Goal: Task Accomplishment & Management: Use online tool/utility

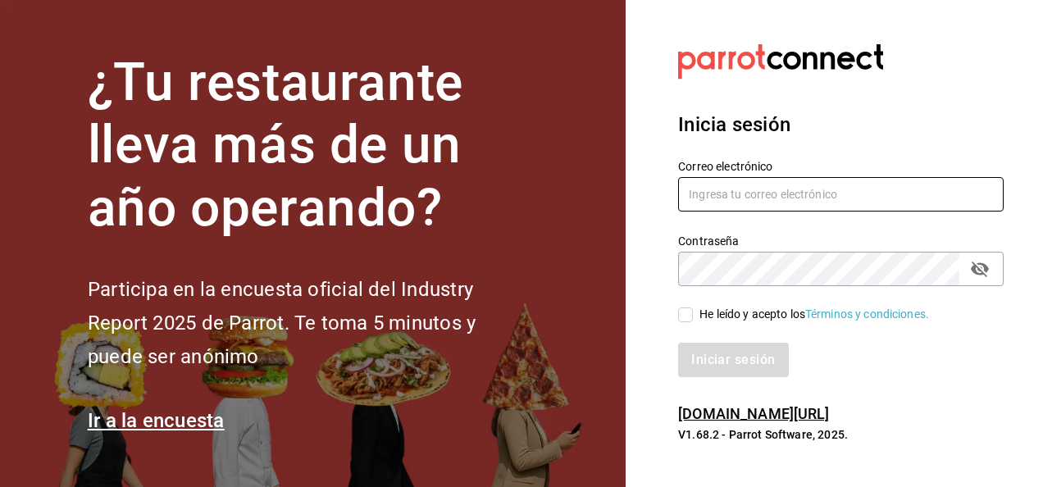
type input "armando.almaguer@grupocosteno.com"
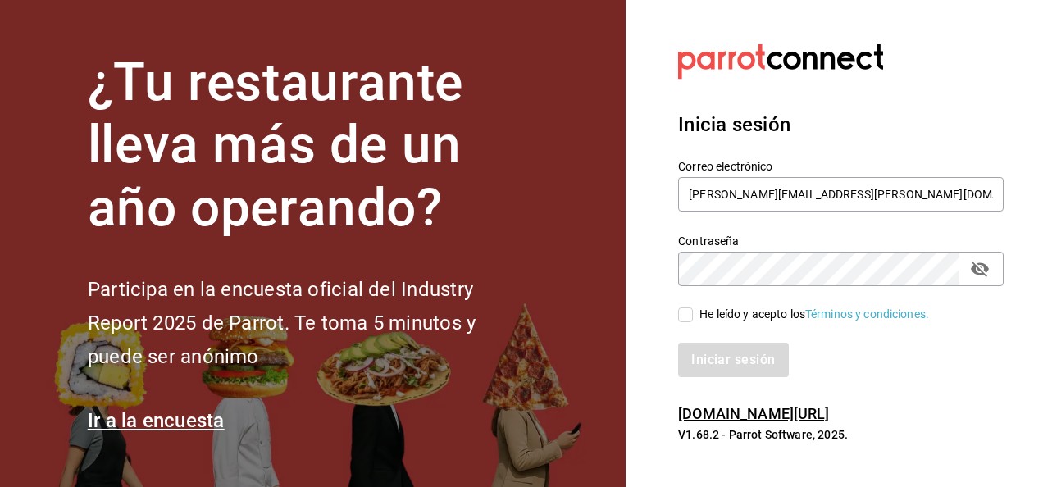
click at [686, 313] on input "He leído y acepto los Términos y condiciones." at bounding box center [685, 314] width 15 height 15
checkbox input "true"
click at [727, 362] on button "Iniciar sesión" at bounding box center [734, 360] width 112 height 34
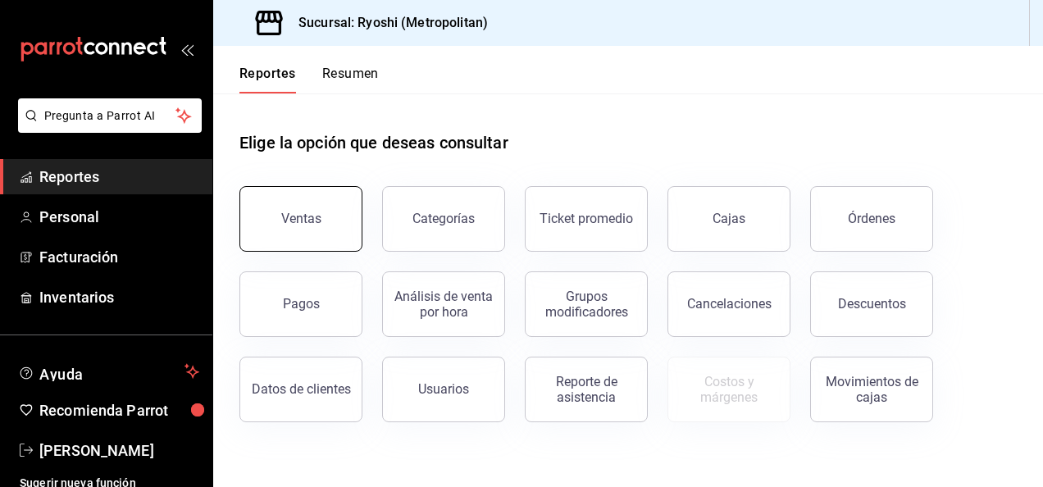
click at [319, 207] on button "Ventas" at bounding box center [300, 219] width 123 height 66
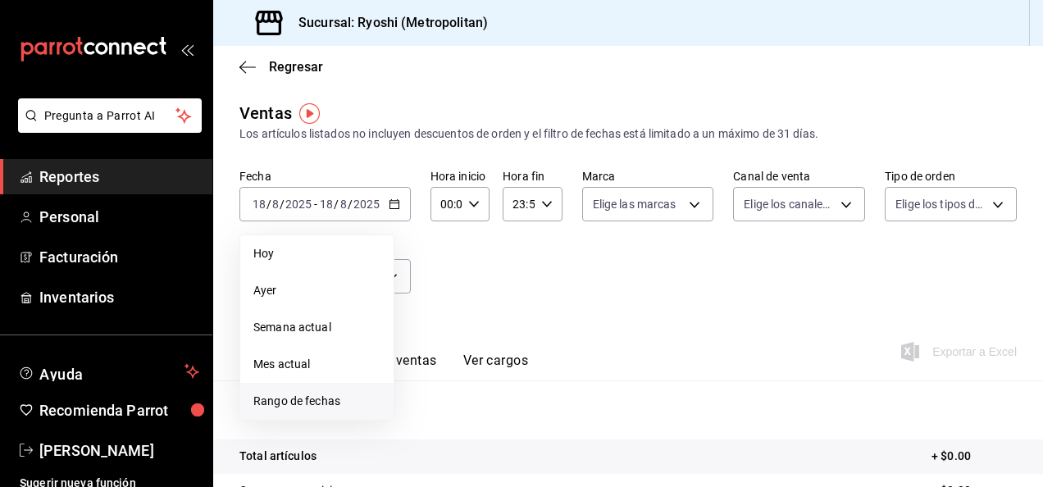
click at [299, 392] on li "Rango de fechas" at bounding box center [316, 401] width 153 height 37
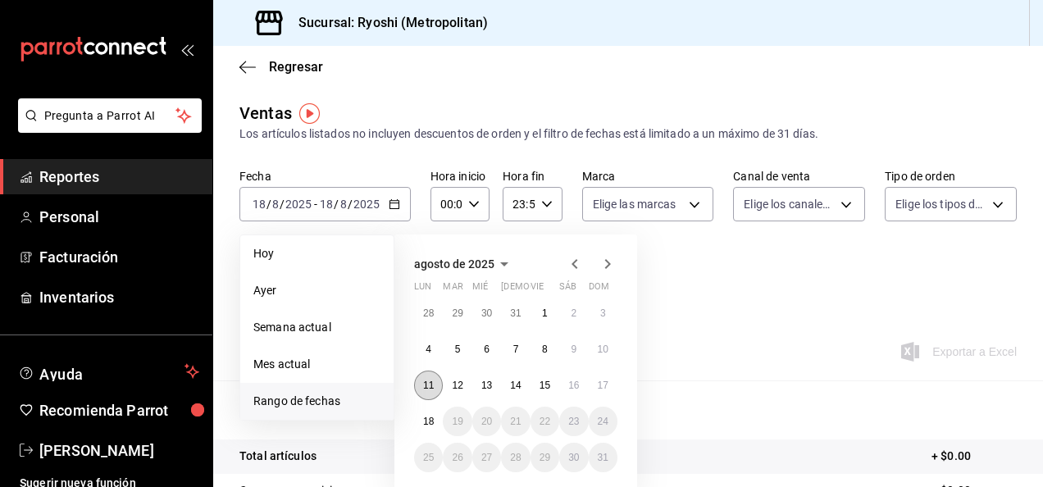
click at [430, 382] on abbr "11" at bounding box center [428, 385] width 11 height 11
click at [427, 413] on button "18" at bounding box center [428, 422] width 29 height 30
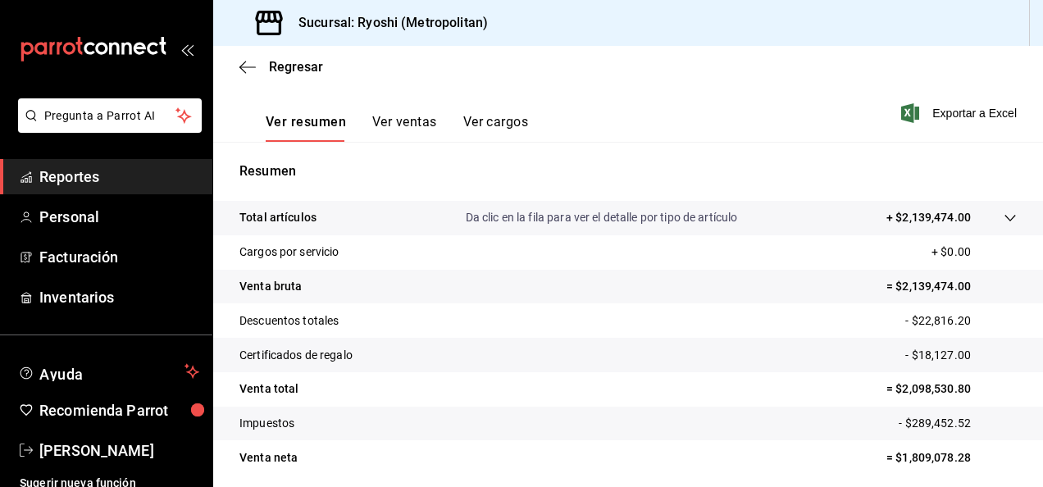
scroll to position [246, 0]
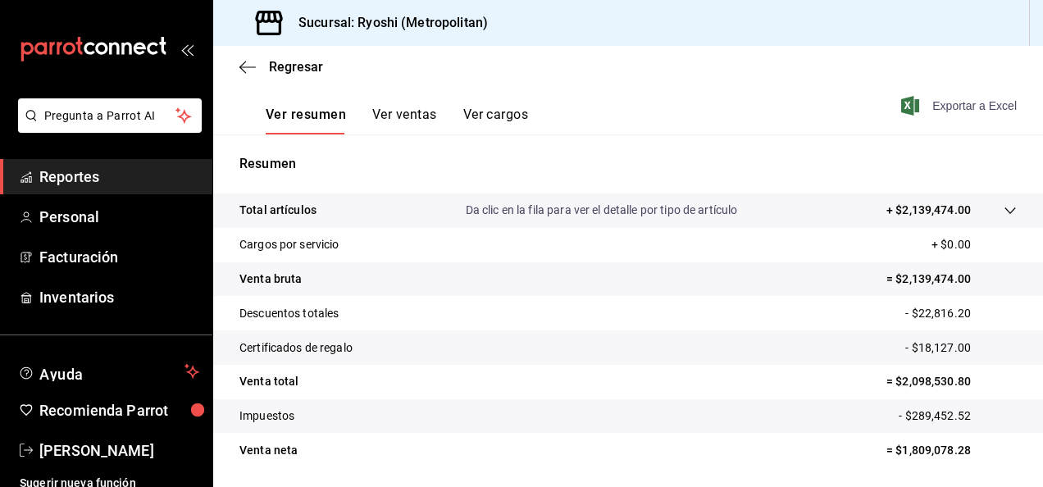
click at [933, 109] on span "Exportar a Excel" at bounding box center [960, 106] width 112 height 20
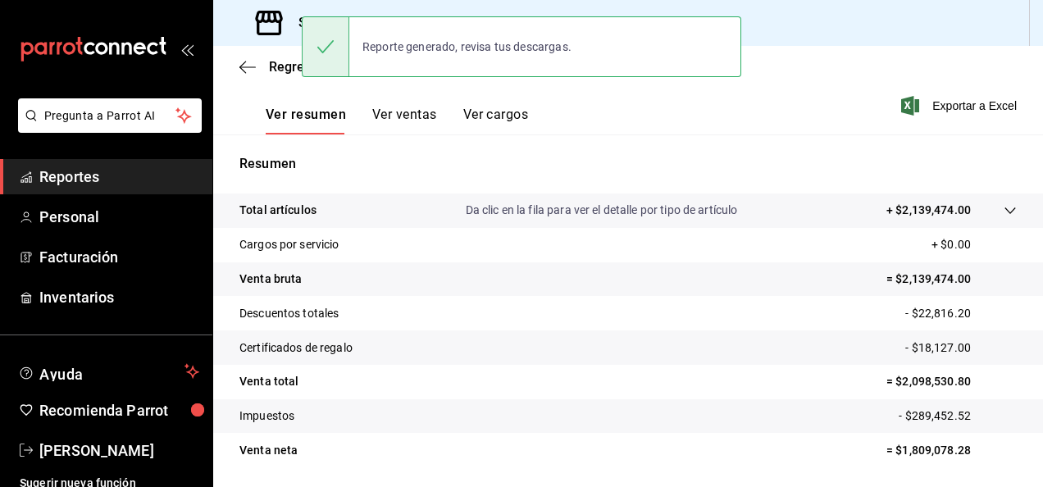
click at [507, 344] on tr "Certificados de regalo - $18,127.00" at bounding box center [628, 347] width 830 height 34
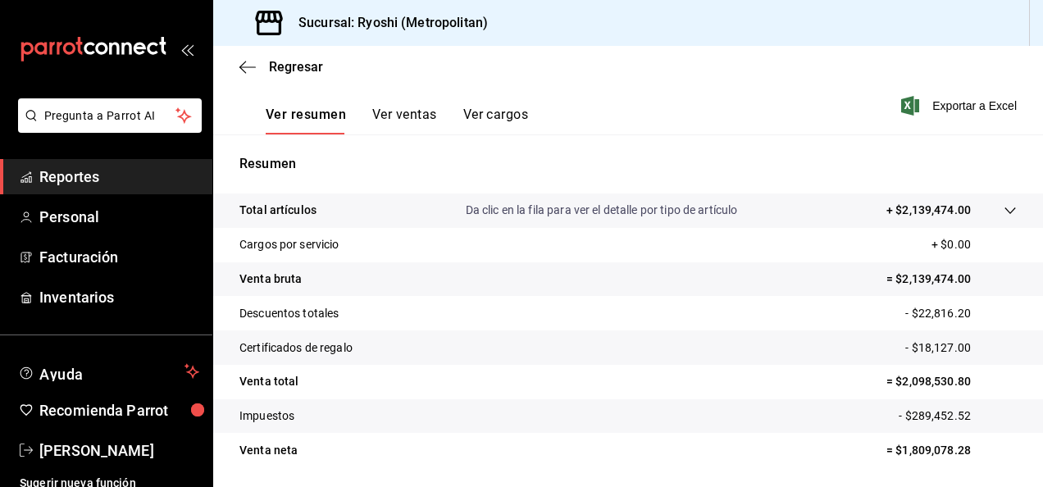
click at [83, 171] on span "Reportes" at bounding box center [119, 177] width 160 height 22
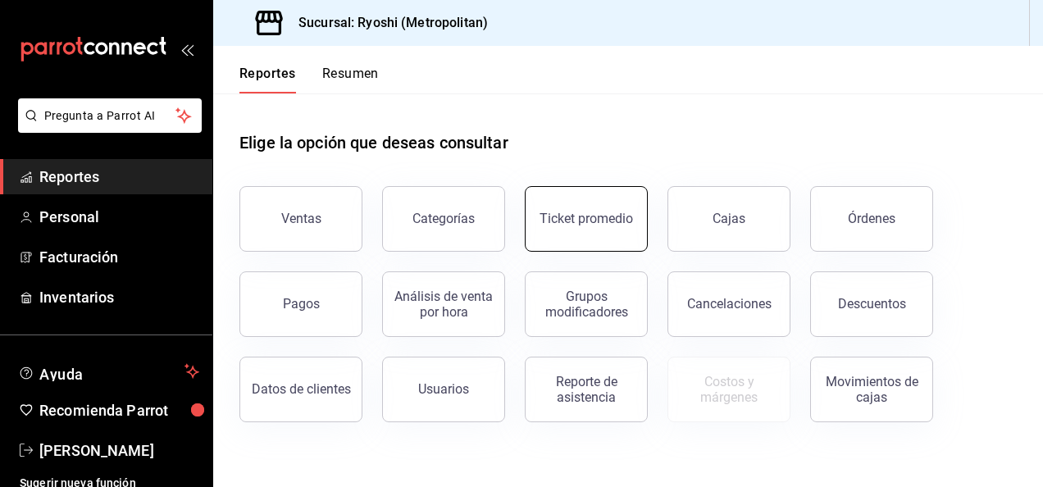
click at [540, 220] on button "Ticket promedio" at bounding box center [586, 219] width 123 height 66
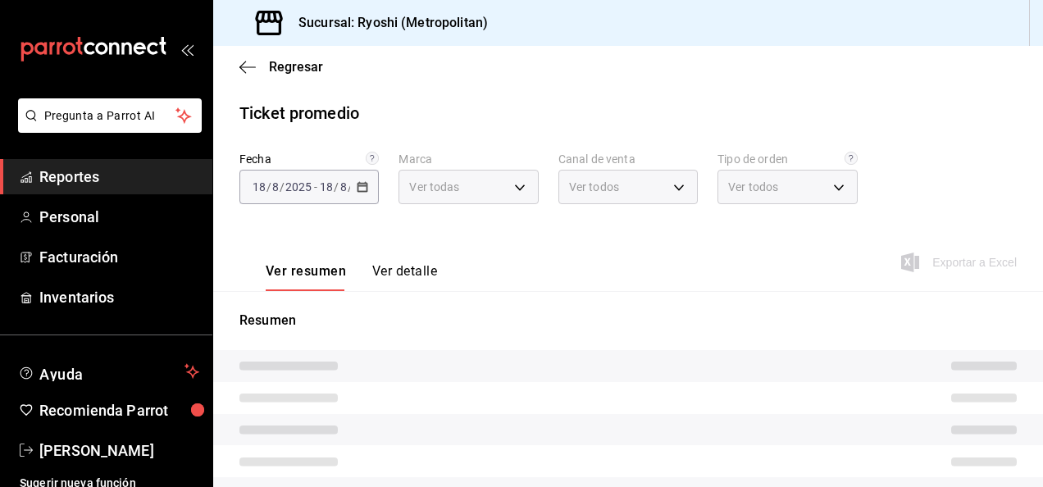
type input "afd8f7e0-6441-4225-b079-3ecb6f1759bb,a0f13850-a6cf-4674-87cd-ec670d2b59b9"
type input "PARROT,UBER_EATS,RAPPI,DIDI_FOOD,ONLINE"
type input "66739285-5da5-466b-8cb0-407c1ed0a2c8,c0a0eaab-5666-47ab-bb2c-041c46edcfe4,3fb15…"
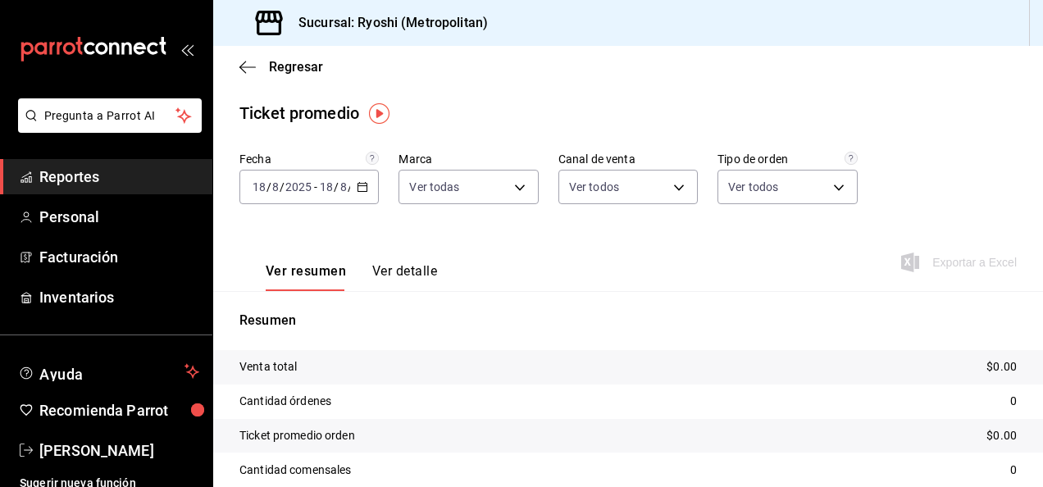
click at [359, 189] on icon "button" at bounding box center [362, 186] width 11 height 11
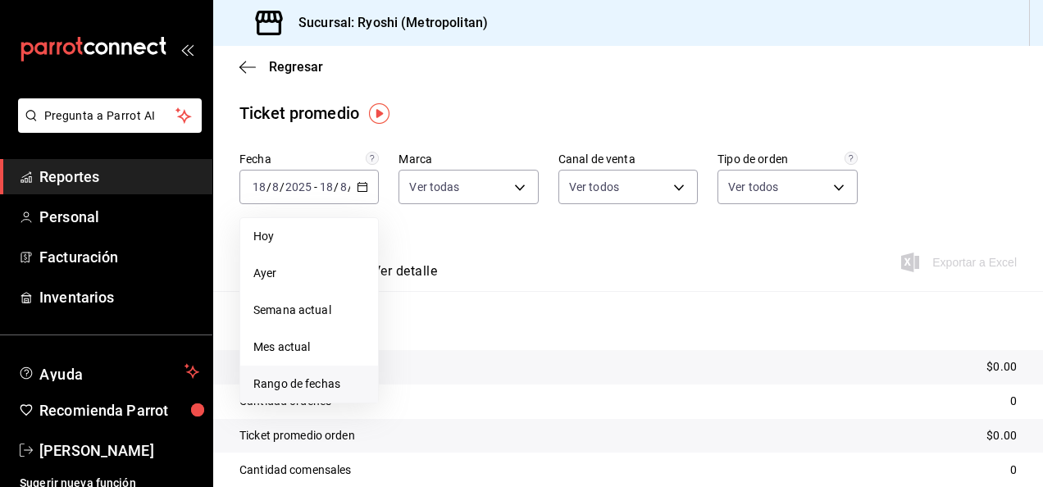
click at [274, 382] on span "Rango de fechas" at bounding box center [309, 384] width 112 height 17
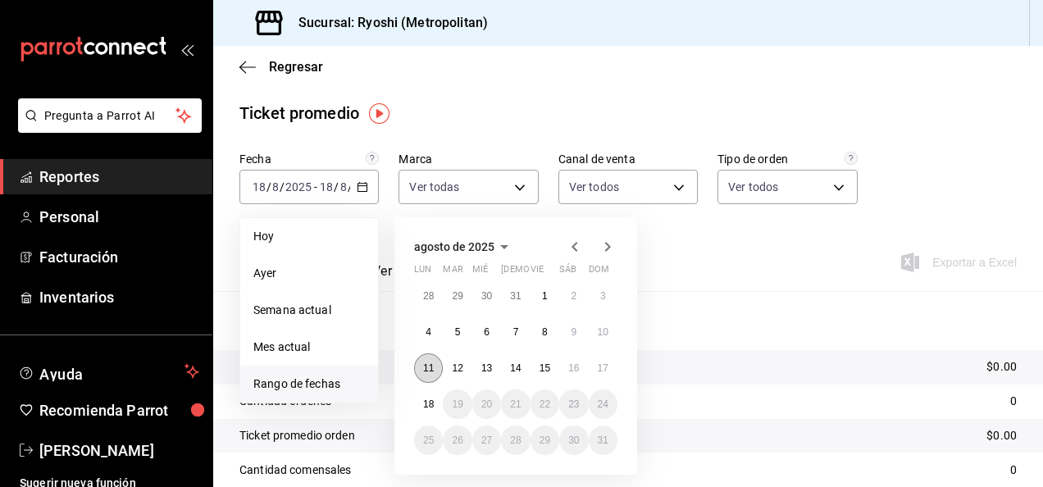
click at [440, 363] on button "11" at bounding box center [428, 368] width 29 height 30
click at [435, 405] on button "18" at bounding box center [428, 404] width 29 height 30
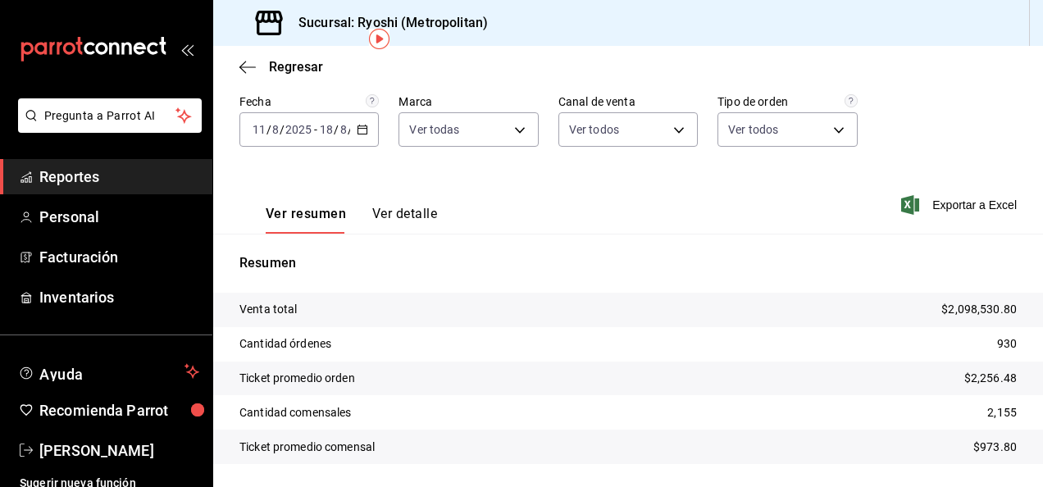
scroll to position [82, 0]
